Goal: Information Seeking & Learning: Learn about a topic

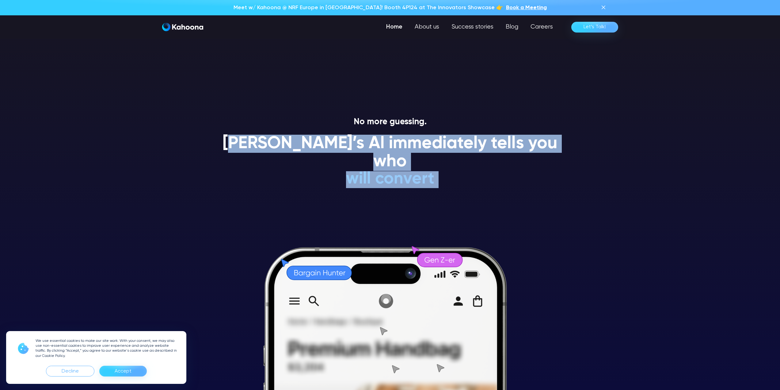
drag, startPoint x: 244, startPoint y: 150, endPoint x: 625, endPoint y: 161, distance: 380.7
click at [625, 161] on section "No more guessing. [PERSON_NAME]’s AI immediately tells you who will convert wil…" at bounding box center [390, 195] width 780 height 390
click at [624, 160] on section "No more guessing. [PERSON_NAME]’s AI immediately tells you who will convert wil…" at bounding box center [390, 195] width 780 height 390
click at [544, 143] on h1 "[PERSON_NAME]’s AI immediately tells you who" at bounding box center [391, 153] width 350 height 36
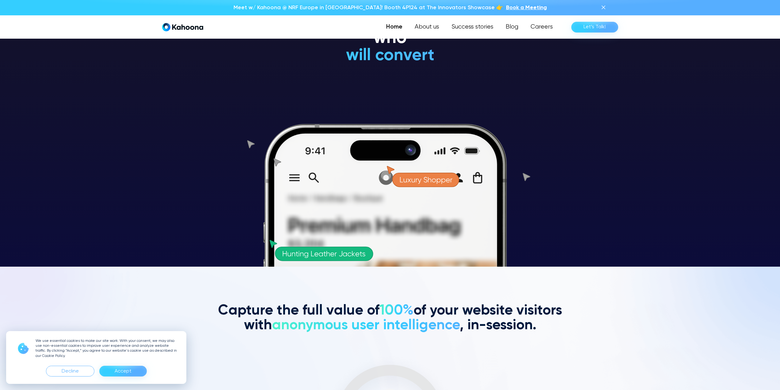
scroll to position [124, 0]
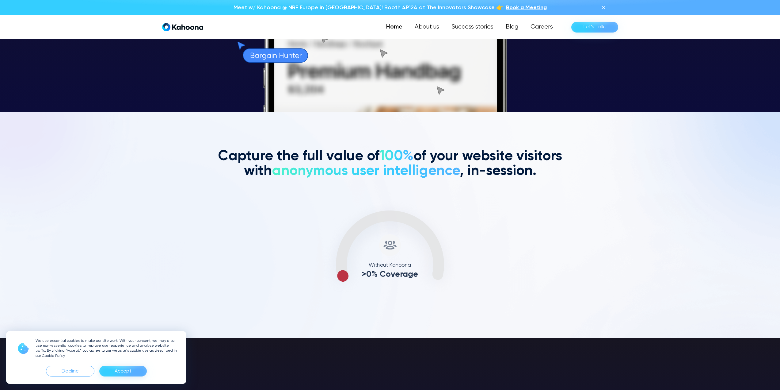
click at [532, 169] on h2 "Capture the full value of 100% of your website visitors with anonymous user int…" at bounding box center [391, 163] width 350 height 29
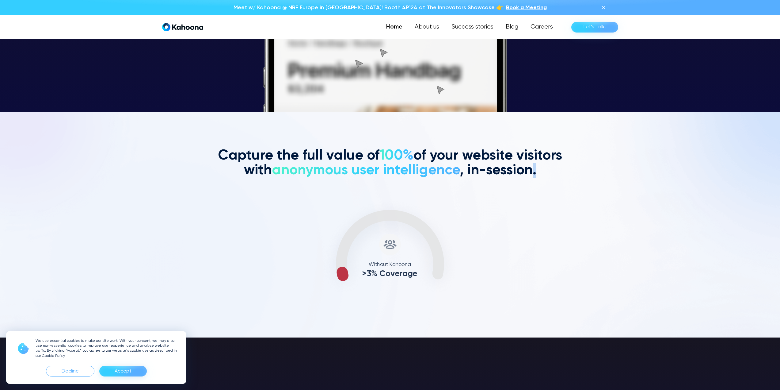
click at [532, 169] on h2 "Capture the full value of 100% of your website visitors with anonymous user int…" at bounding box center [391, 162] width 350 height 29
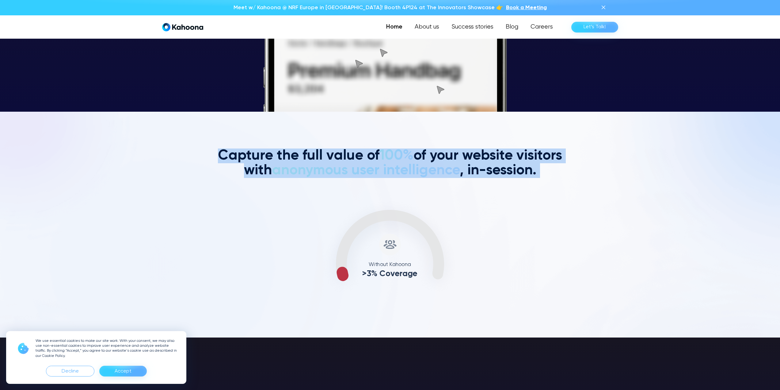
click at [532, 169] on h2 "Capture the full value of 100% of your website visitors with anonymous user int…" at bounding box center [391, 162] width 350 height 29
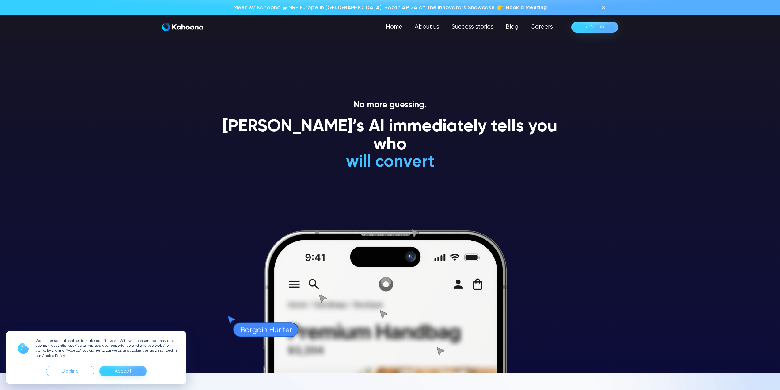
scroll to position [0, 0]
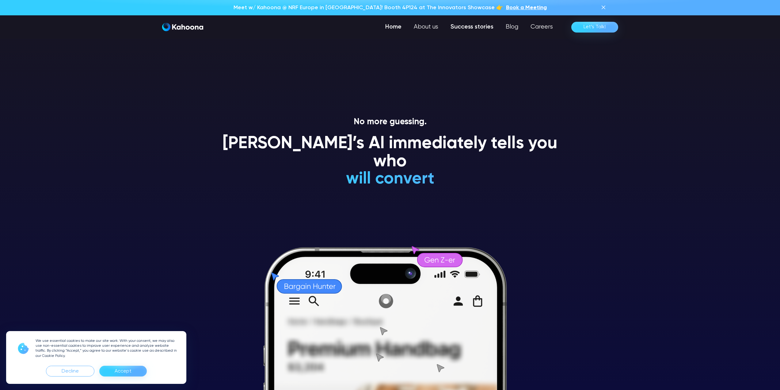
click at [478, 32] on link "Success stories" at bounding box center [472, 27] width 55 height 12
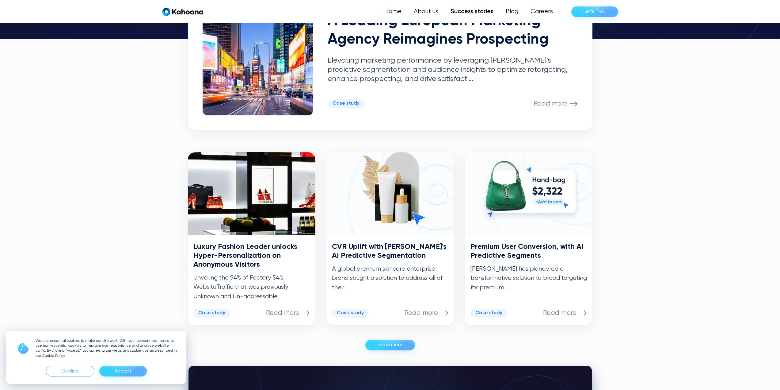
scroll to position [185, 0]
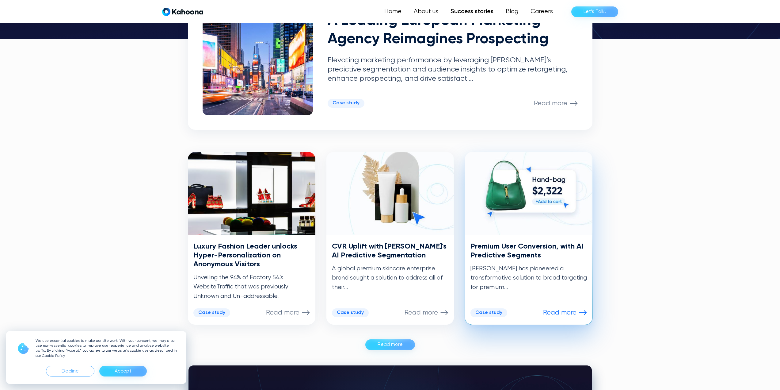
click at [529, 225] on img at bounding box center [529, 193] width 128 height 83
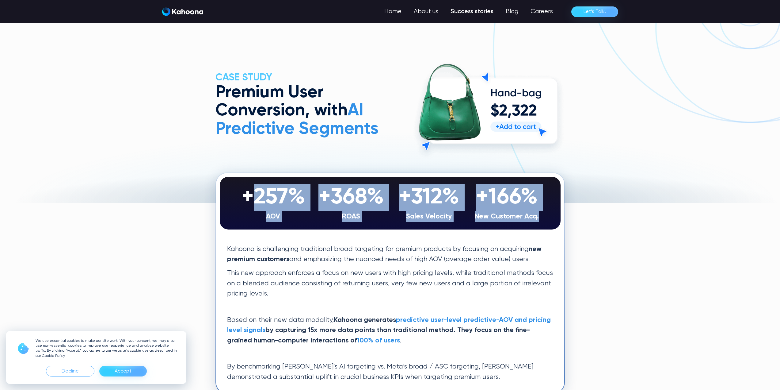
drag, startPoint x: 258, startPoint y: 201, endPoint x: 550, endPoint y: 224, distance: 292.8
click at [549, 225] on div "+257% AOV +368% ROAS +312% Sales Velocity +166% New Customer Acq. +257% AOV +36…" at bounding box center [390, 203] width 341 height 52
click at [550, 224] on div "+257% AOV +368% ROAS +312% Sales Velocity +166% New Customer Acq. +257% AOV +36…" at bounding box center [390, 203] width 341 height 52
click at [526, 212] on div "New Customer Acq." at bounding box center [507, 216] width 72 height 11
click at [526, 210] on div "+166%" at bounding box center [507, 197] width 72 height 27
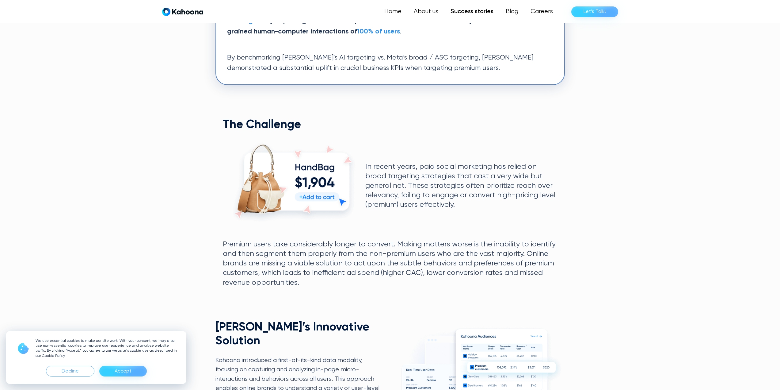
scroll to position [309, 0]
click at [419, 174] on p "In recent years, paid social marketing has relied on broad targeting strategies…" at bounding box center [461, 186] width 192 height 48
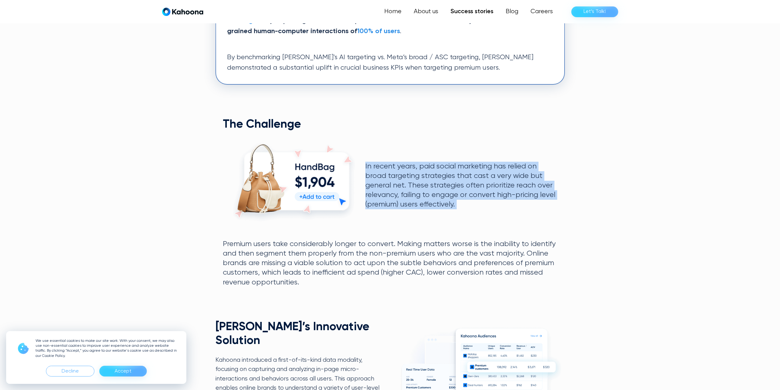
click at [419, 174] on p "In recent years, paid social marketing has relied on broad targeting strategies…" at bounding box center [461, 186] width 192 height 48
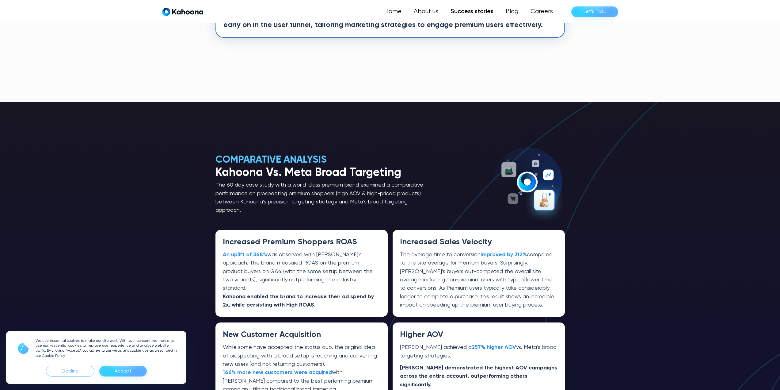
scroll to position [773, 0]
